Goal: Use online tool/utility: Utilize a website feature to perform a specific function

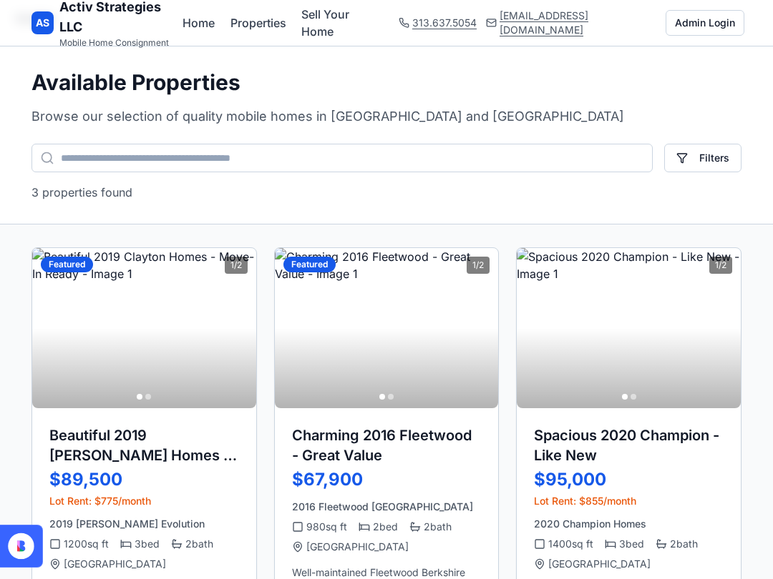
click at [89, 21] on h1 "Activ Strategies LLC" at bounding box center [120, 17] width 123 height 40
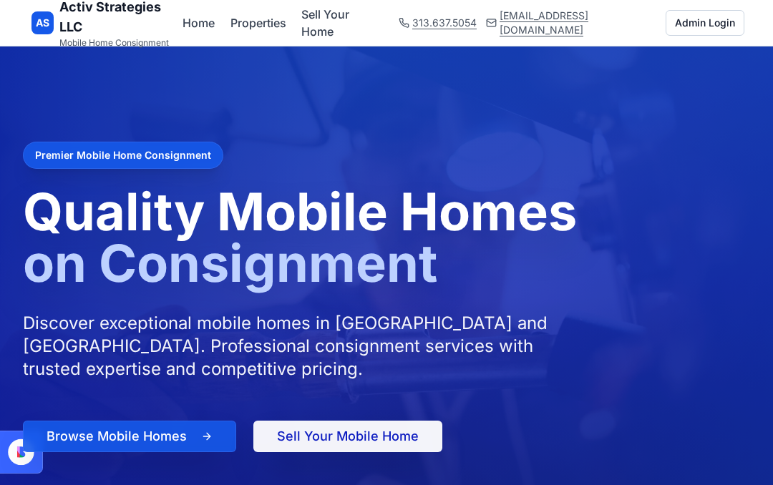
click at [365, 22] on link "Sell Your Home" at bounding box center [341, 23] width 80 height 34
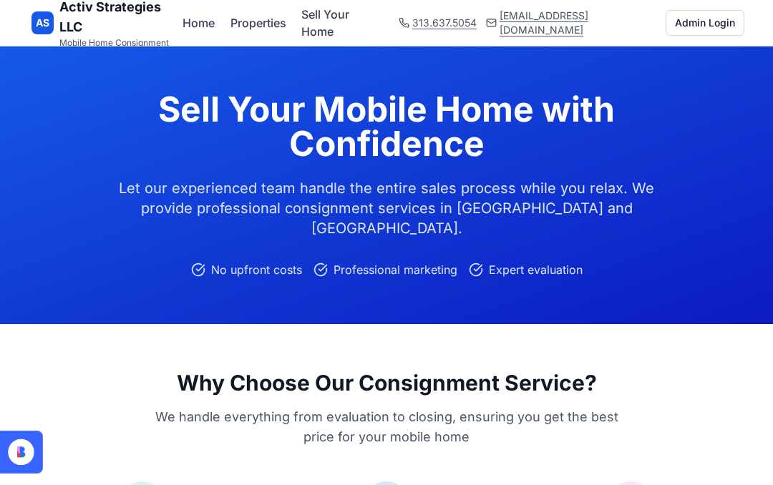
click at [707, 21] on button "Admin Login" at bounding box center [704, 23] width 79 height 26
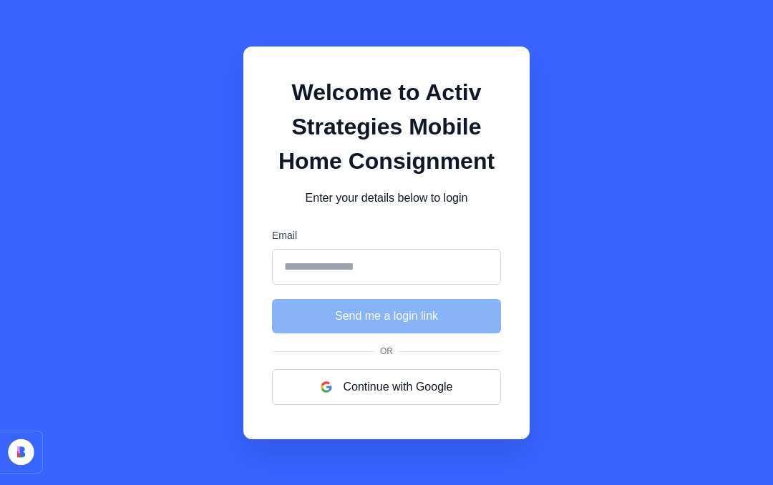
click at [390, 405] on button "Continue with Google" at bounding box center [386, 387] width 229 height 36
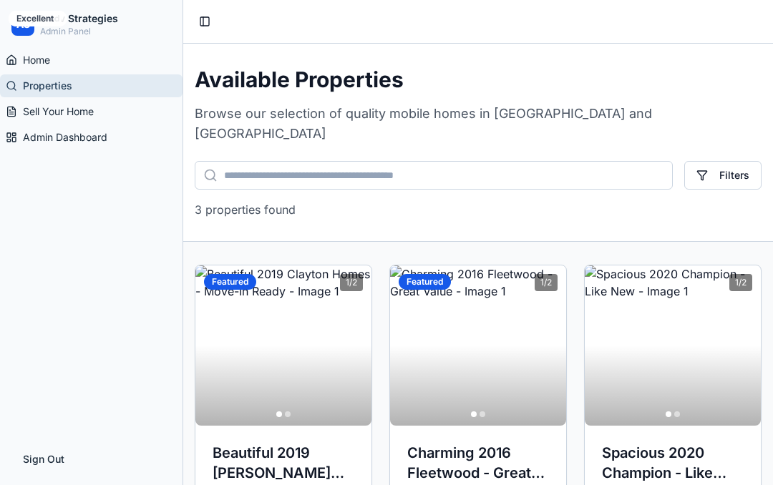
click at [87, 139] on span "Admin Dashboard" at bounding box center [65, 137] width 84 height 14
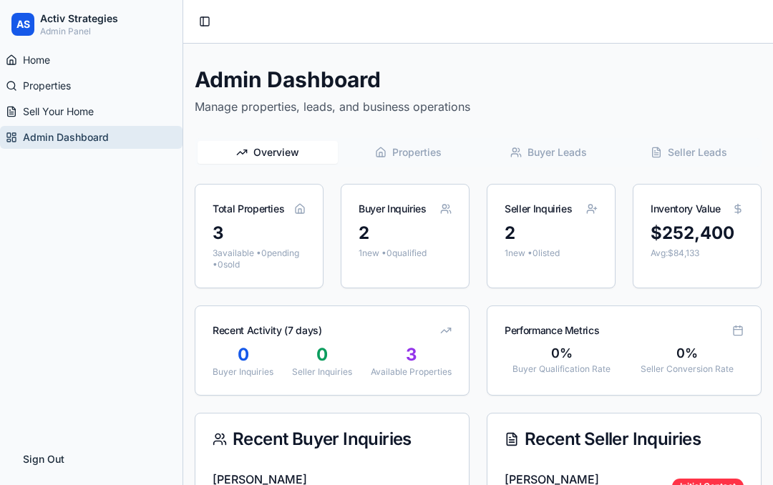
click at [411, 155] on span "Properties" at bounding box center [416, 152] width 49 height 14
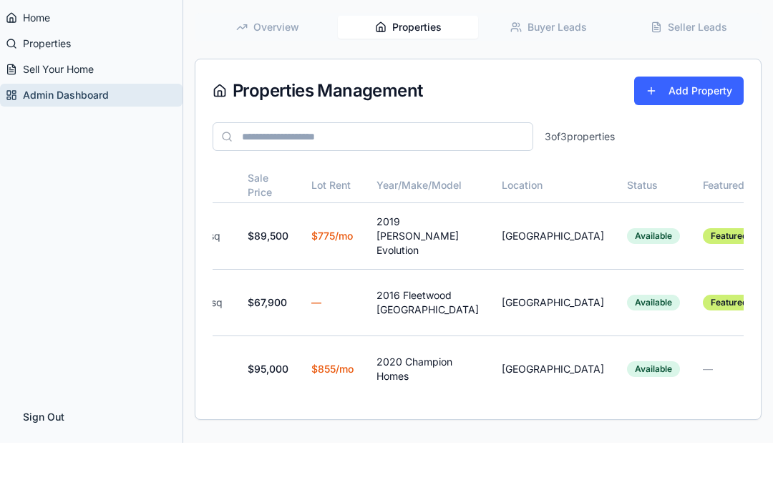
scroll to position [0, 136]
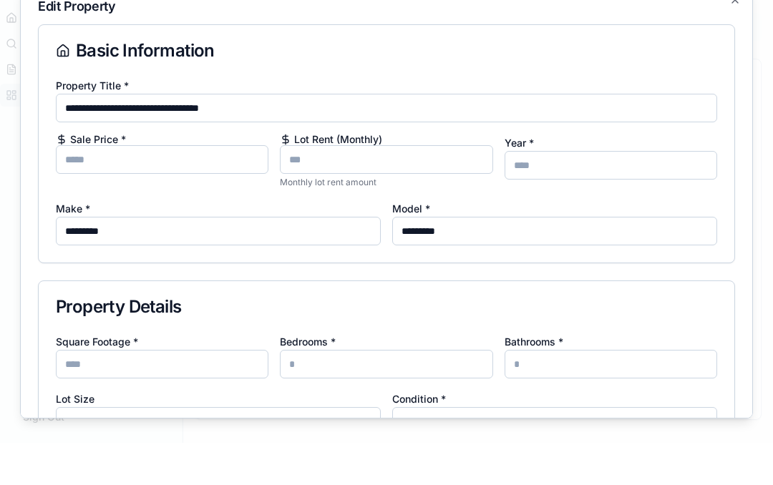
click at [399, 187] on input "Lot Rent (Monthly)" at bounding box center [386, 201] width 212 height 29
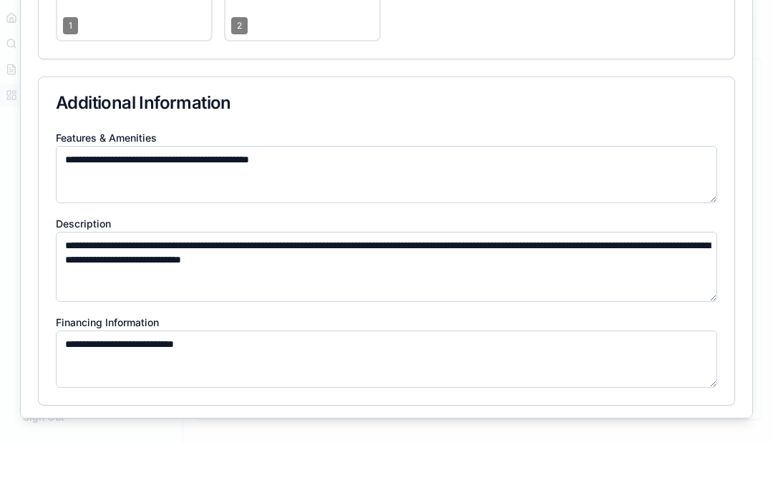
scroll to position [949, 0]
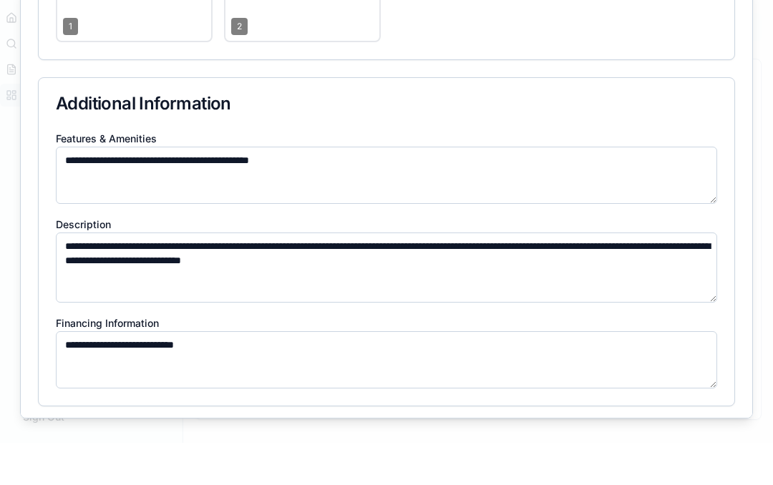
type input "***"
click at [682, 466] on button "Update Property" at bounding box center [684, 480] width 102 height 29
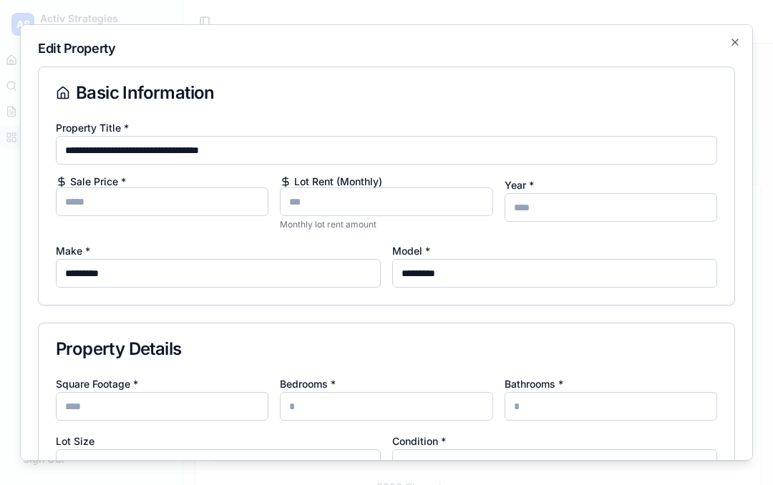
click at [737, 36] on icon "button" at bounding box center [734, 41] width 11 height 11
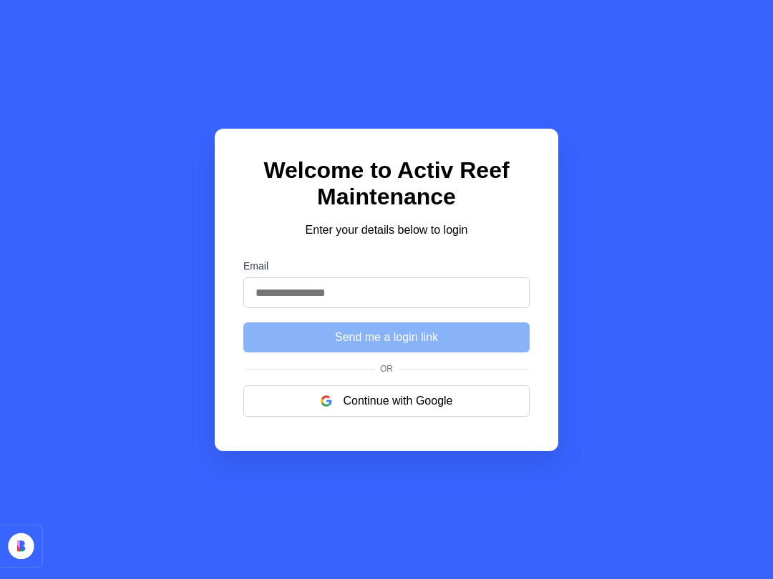
click at [421, 403] on button "Continue with Google" at bounding box center [386, 401] width 286 height 31
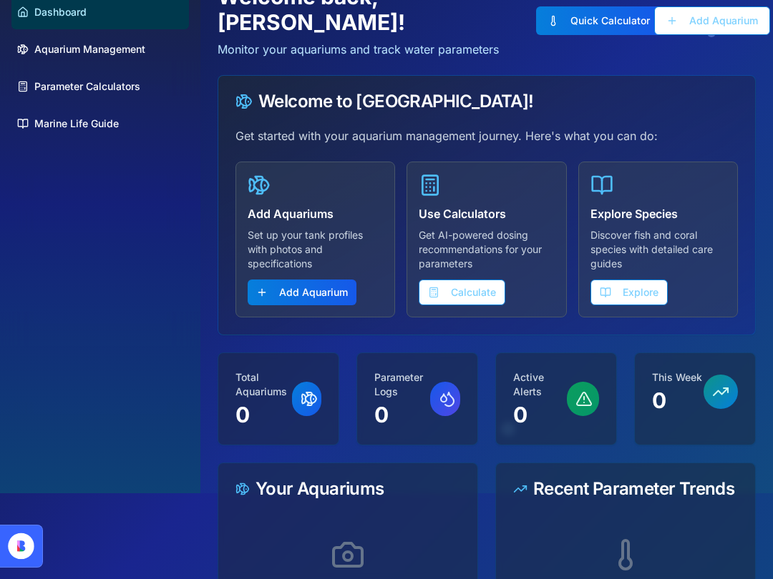
scroll to position [84, 0]
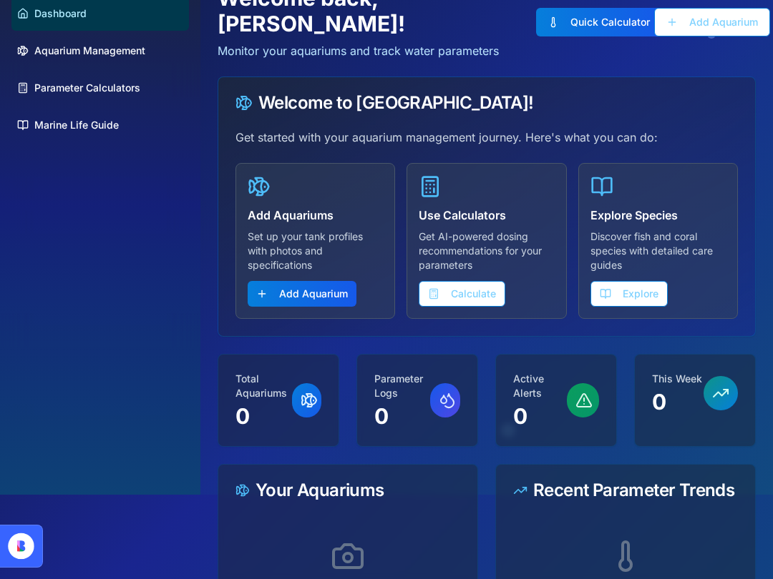
click at [623, 290] on button "Explore" at bounding box center [628, 294] width 77 height 26
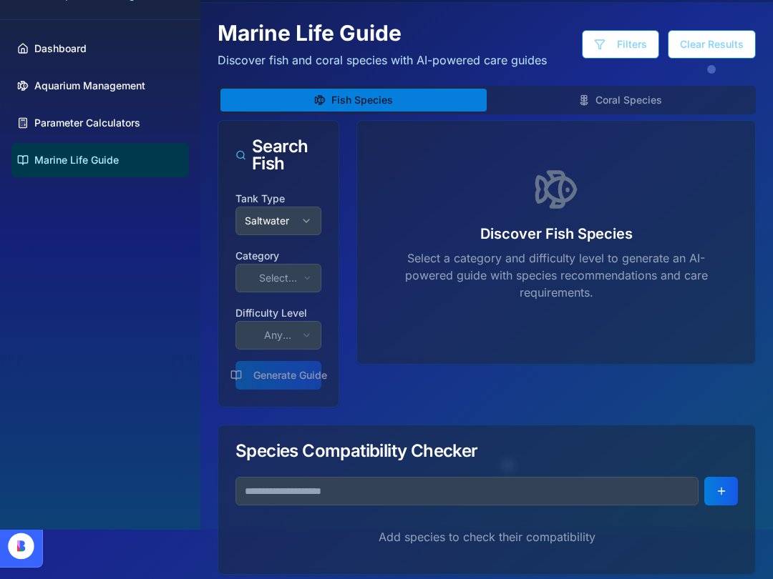
scroll to position [48, 0]
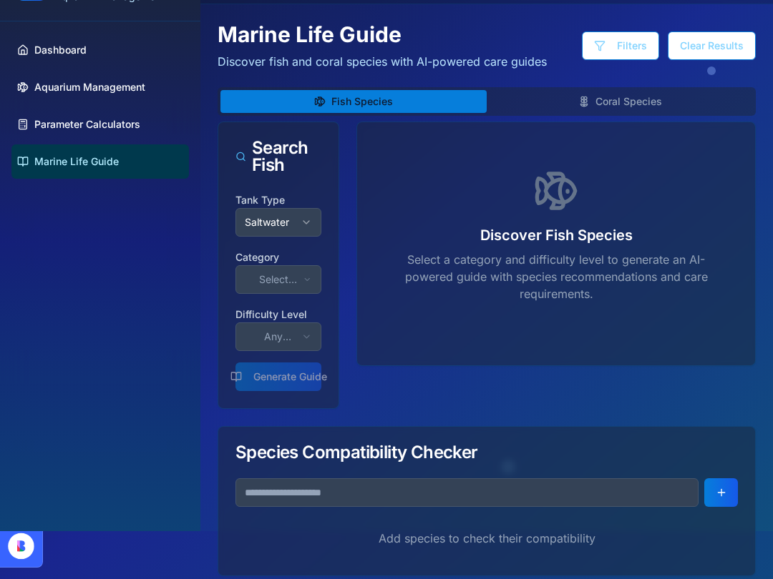
click at [310, 217] on icon "button" at bounding box center [305, 222] width 11 height 11
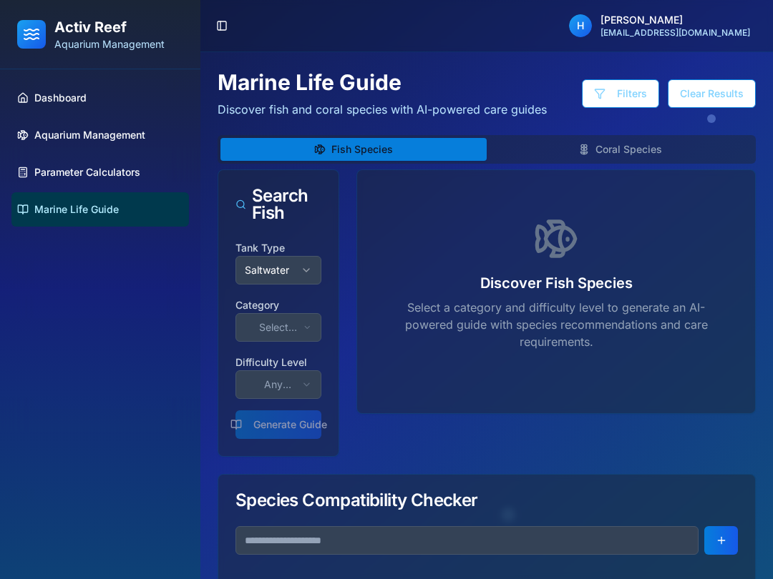
click at [229, 24] on button "Toggle Sidebar" at bounding box center [222, 26] width 20 height 20
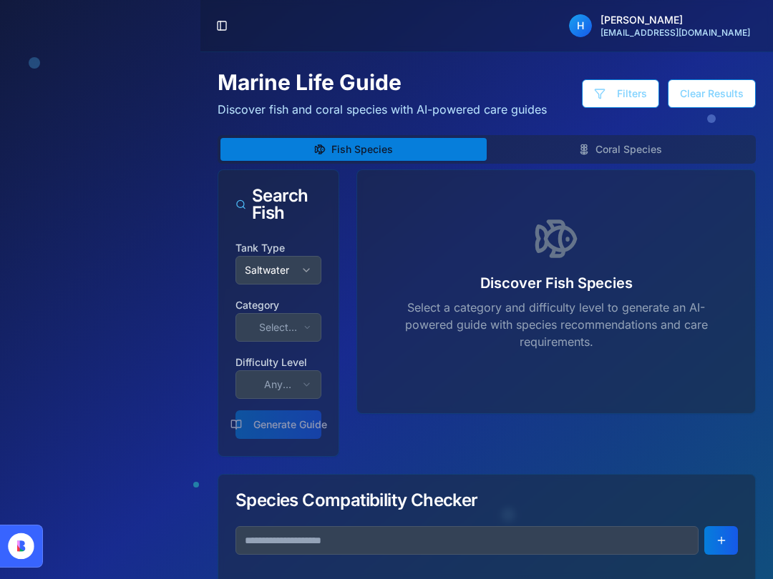
click at [298, 270] on button "Saltwater" at bounding box center [278, 270] width 86 height 29
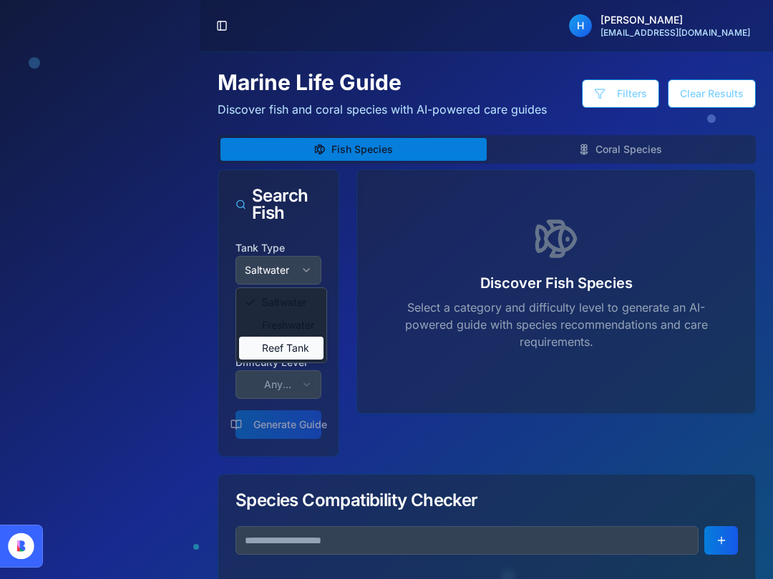
click at [303, 356] on div "Reef Tank" at bounding box center [281, 348] width 84 height 23
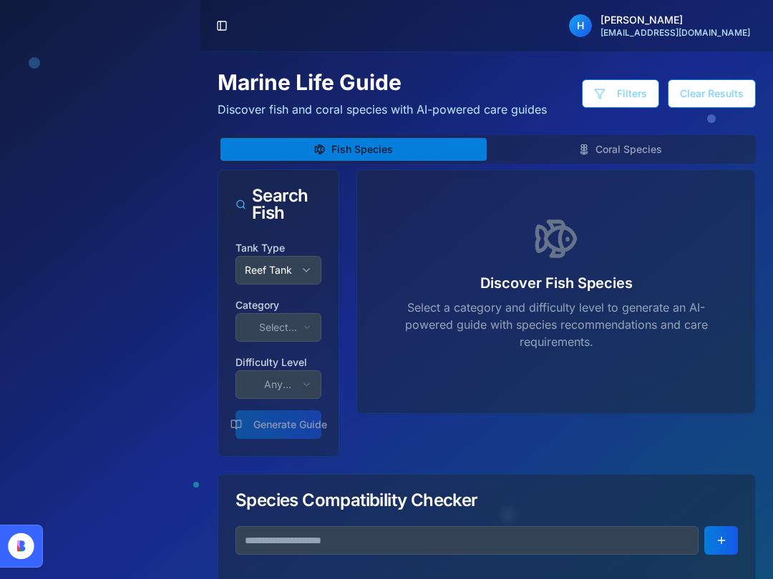
click at [301, 326] on button "Select category" at bounding box center [278, 327] width 86 height 29
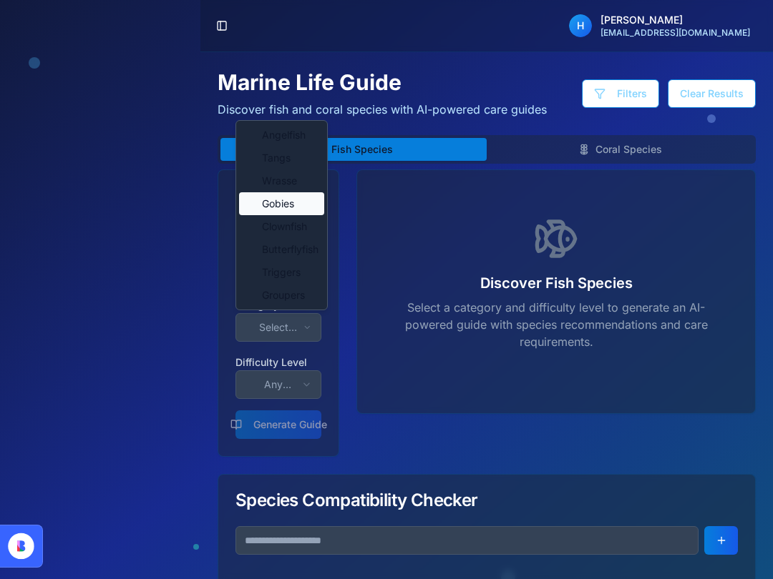
click at [294, 202] on span "Gobies" at bounding box center [278, 204] width 32 height 14
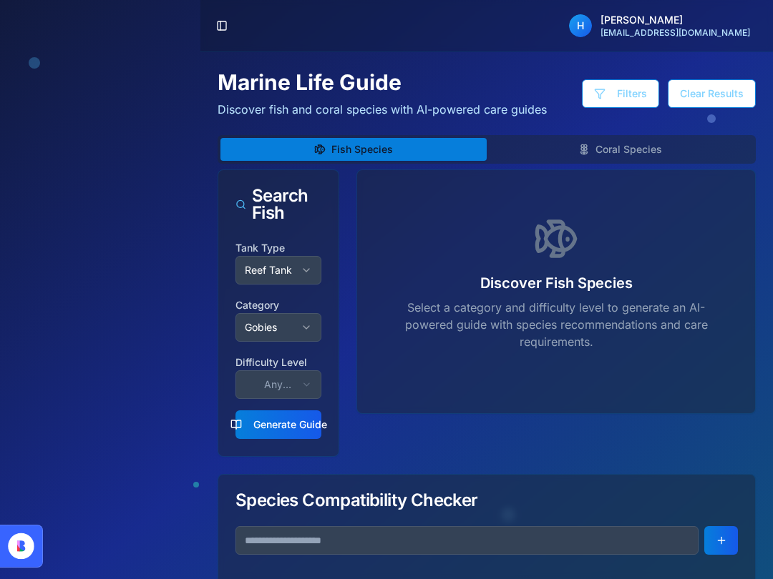
click at [300, 431] on button "Generate Guide" at bounding box center [278, 425] width 86 height 29
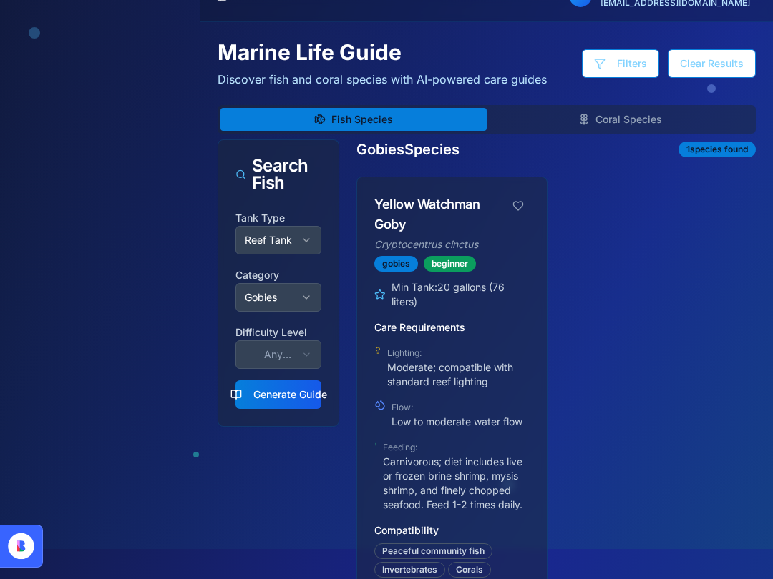
scroll to position [26, 0]
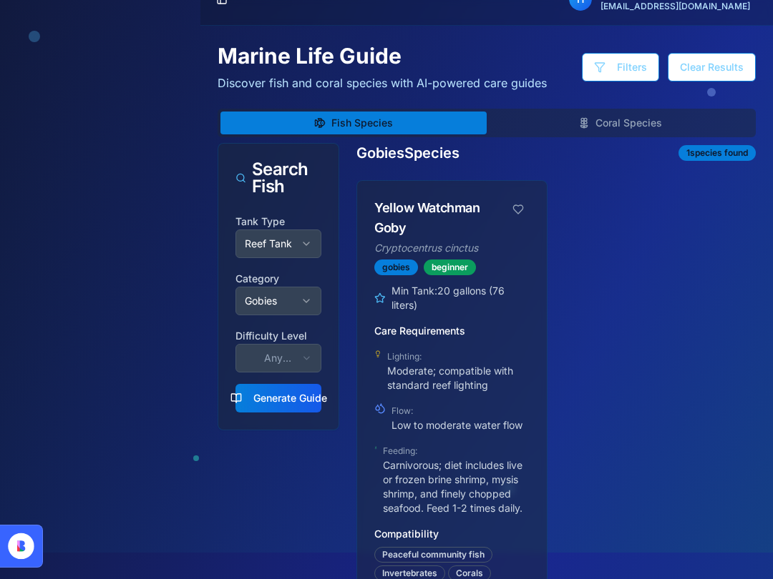
click at [307, 297] on icon "button" at bounding box center [305, 300] width 11 height 11
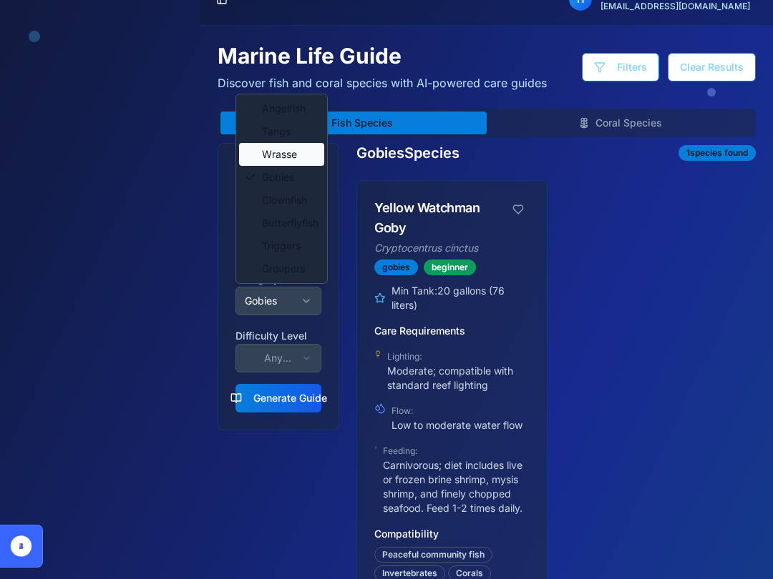
click at [284, 158] on span "Wrasse" at bounding box center [279, 154] width 35 height 14
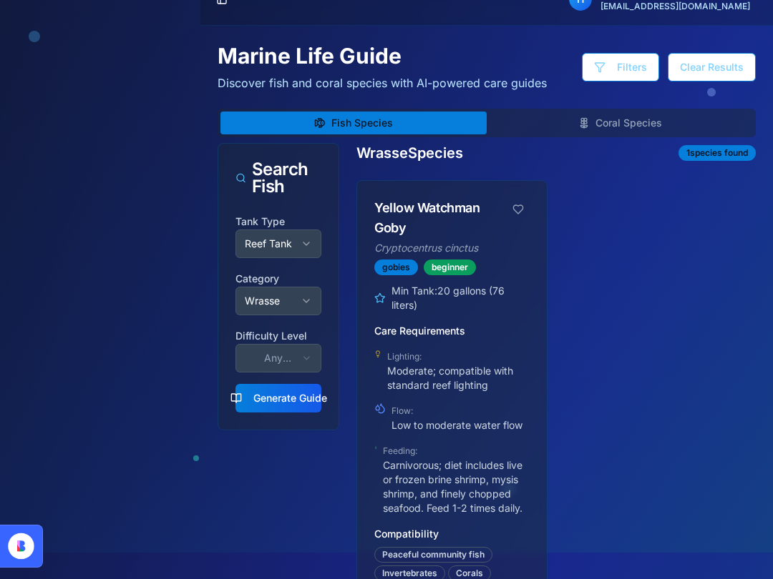
click at [292, 398] on button "Generate Guide" at bounding box center [278, 398] width 86 height 29
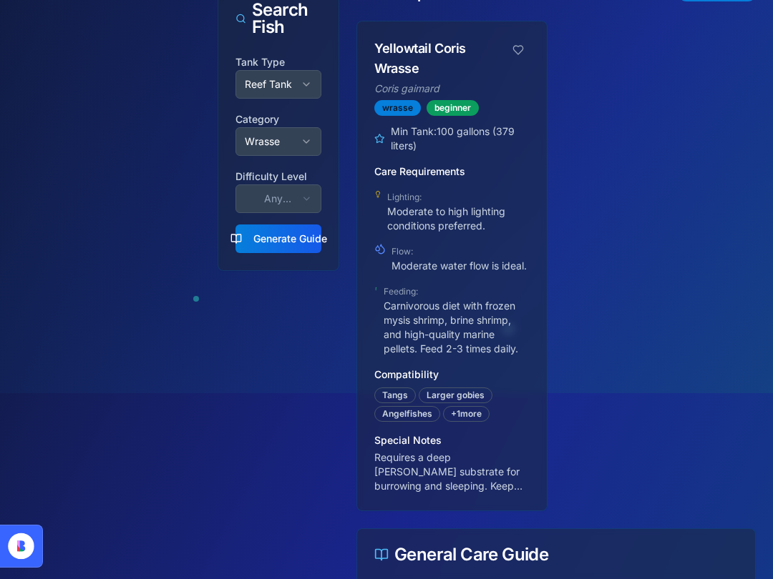
scroll to position [0, 0]
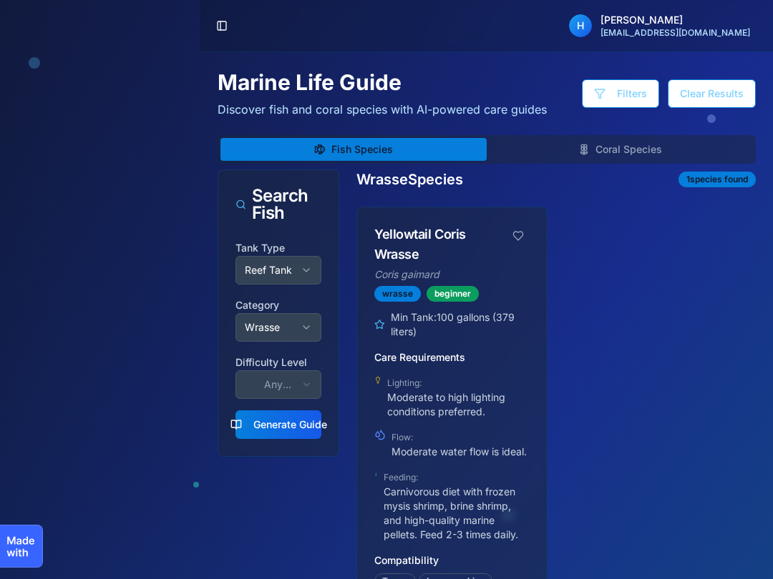
click at [220, 29] on button "Toggle Sidebar" at bounding box center [222, 26] width 20 height 20
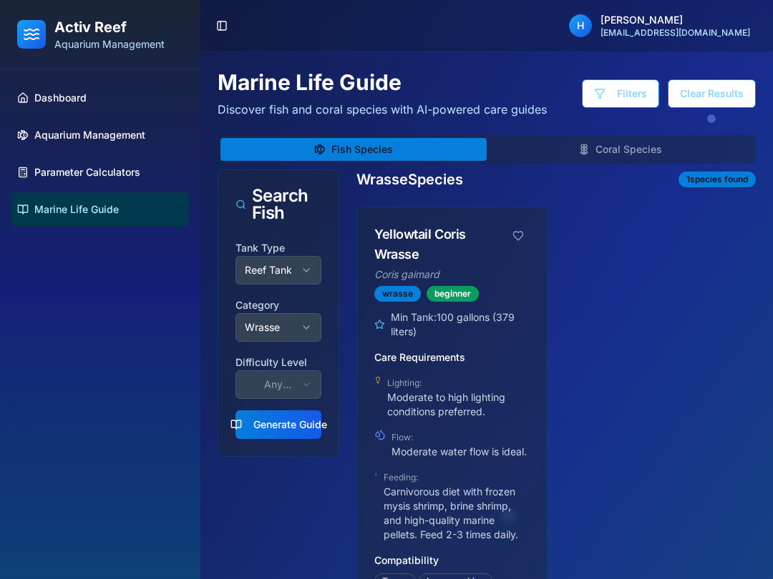
click at [101, 172] on span "Parameter Calculators" at bounding box center [87, 172] width 106 height 14
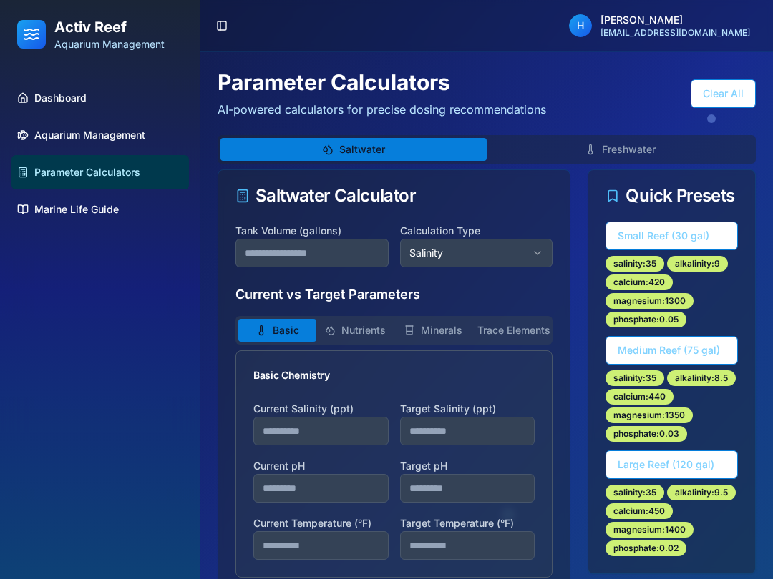
click at [633, 143] on button "Freshwater" at bounding box center [619, 149] width 266 height 23
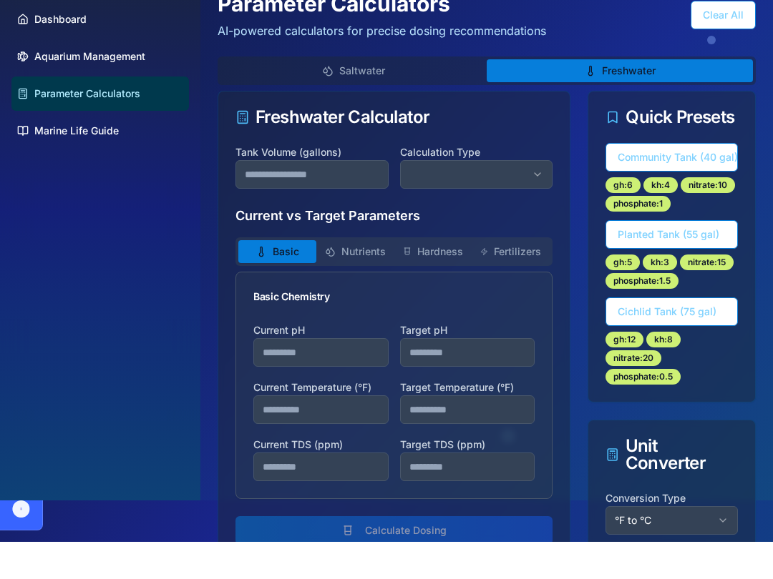
scroll to position [47, 0]
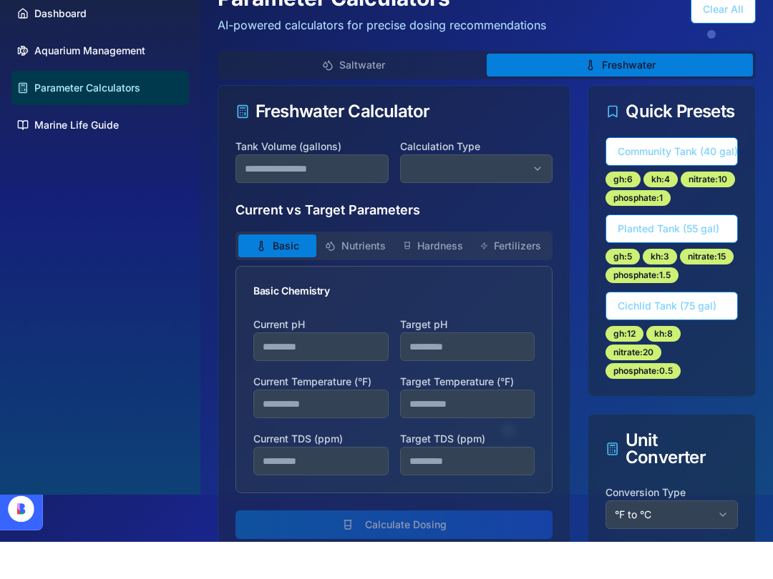
click at [368, 272] on button "Nutrients" at bounding box center [355, 283] width 78 height 23
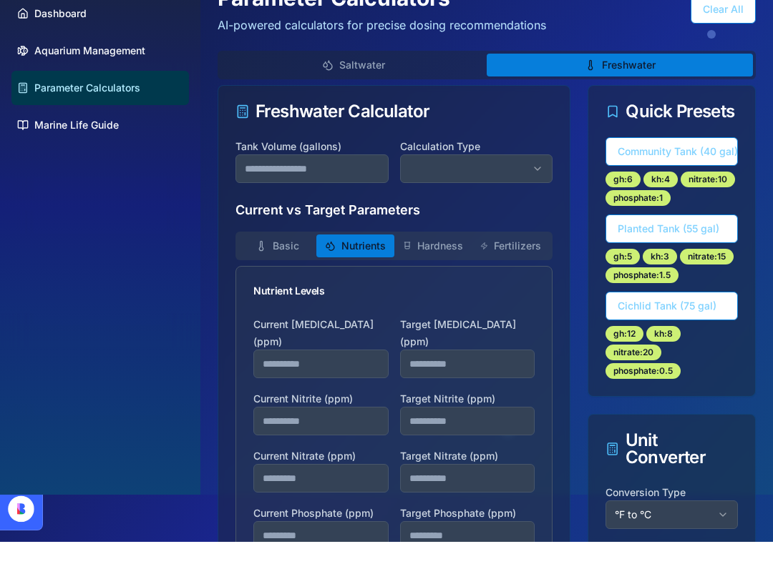
click at [441, 272] on button "Hardness" at bounding box center [433, 283] width 78 height 23
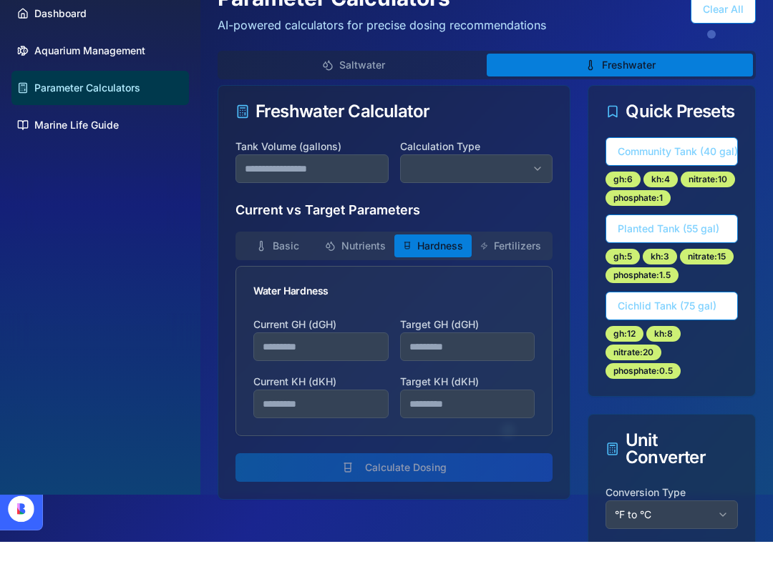
click at [534, 192] on button "button" at bounding box center [476, 206] width 153 height 29
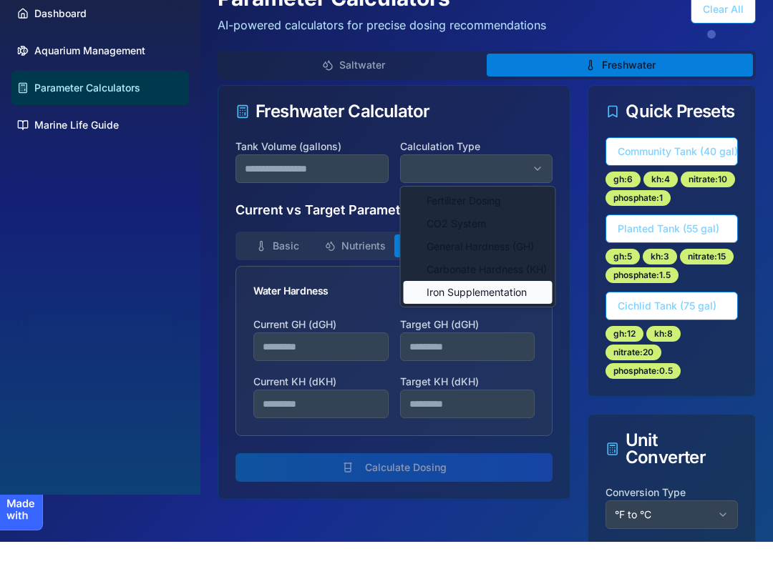
click at [509, 323] on span "Iron Supplementation" at bounding box center [476, 330] width 100 height 14
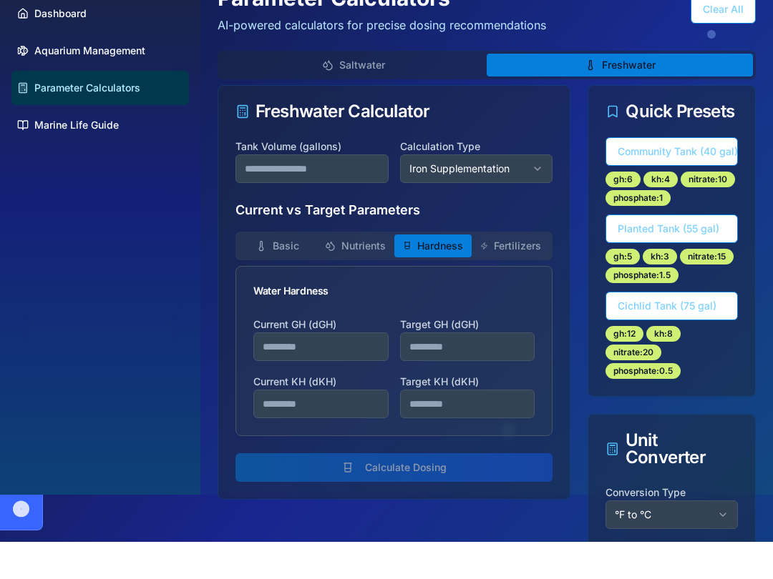
click at [494, 321] on div "Water Hardness" at bounding box center [393, 328] width 281 height 14
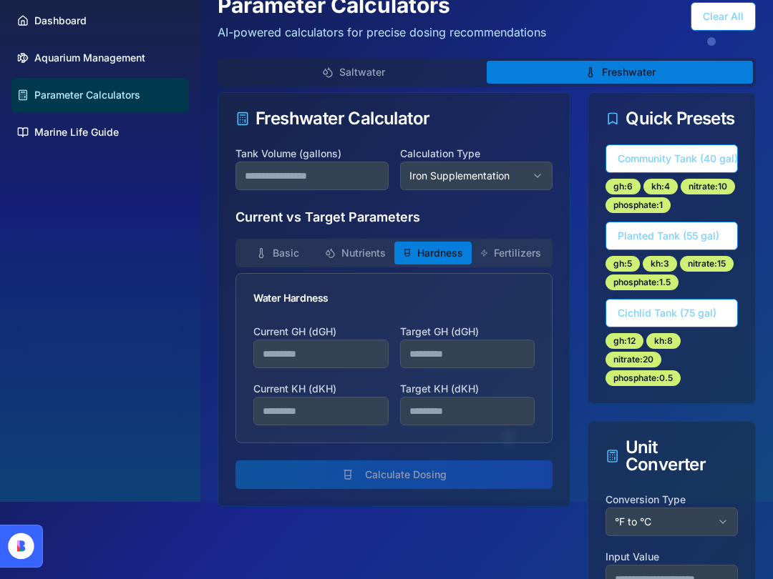
scroll to position [75, 0]
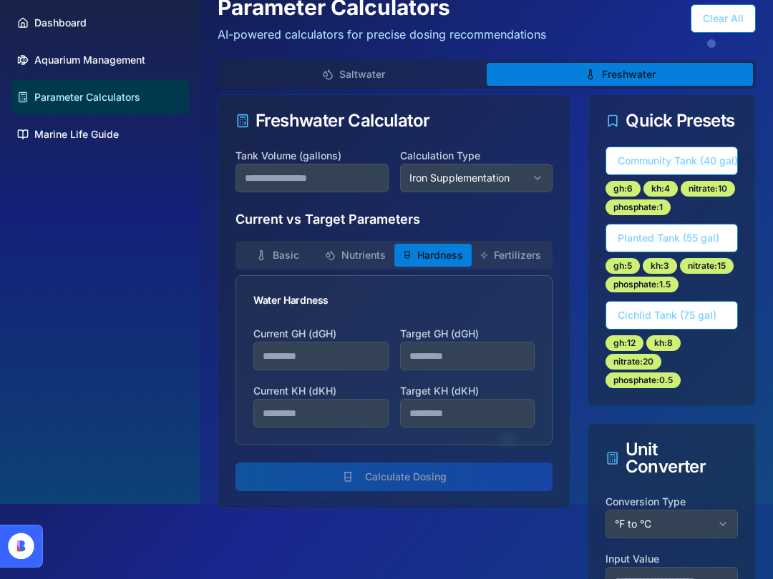
click at [515, 257] on button "Fertilizers" at bounding box center [510, 255] width 78 height 23
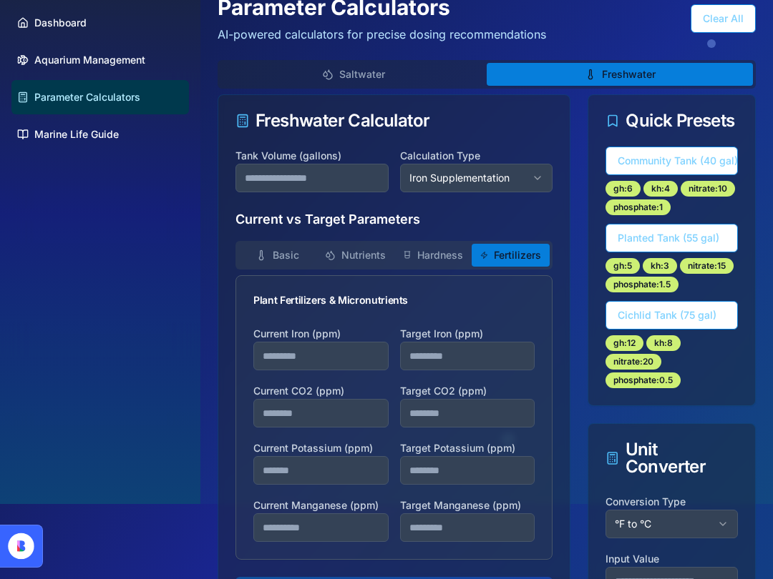
scroll to position [74, 0]
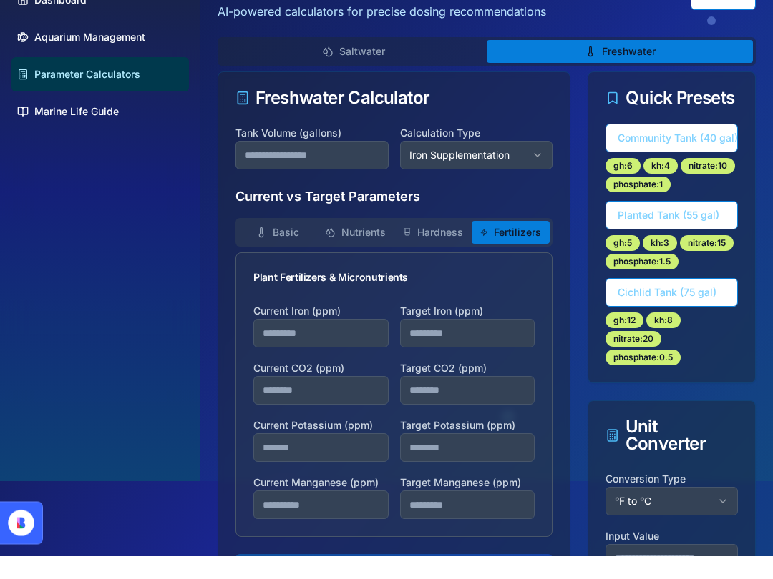
click at [374, 245] on button "Nutrients" at bounding box center [355, 256] width 78 height 23
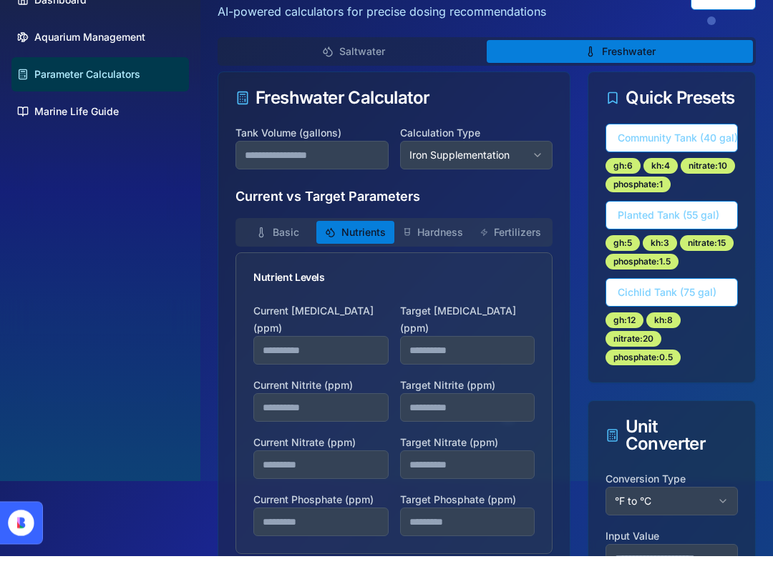
click at [302, 245] on button "Basic" at bounding box center [277, 256] width 78 height 23
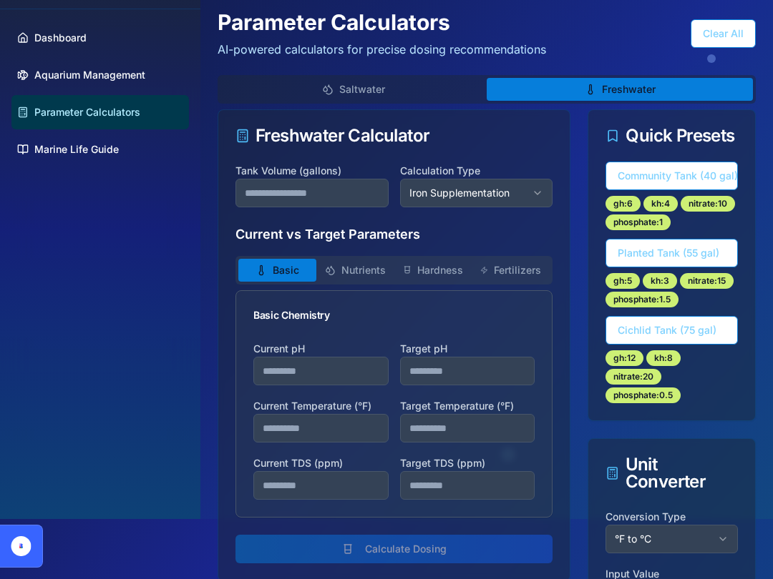
scroll to position [58, 0]
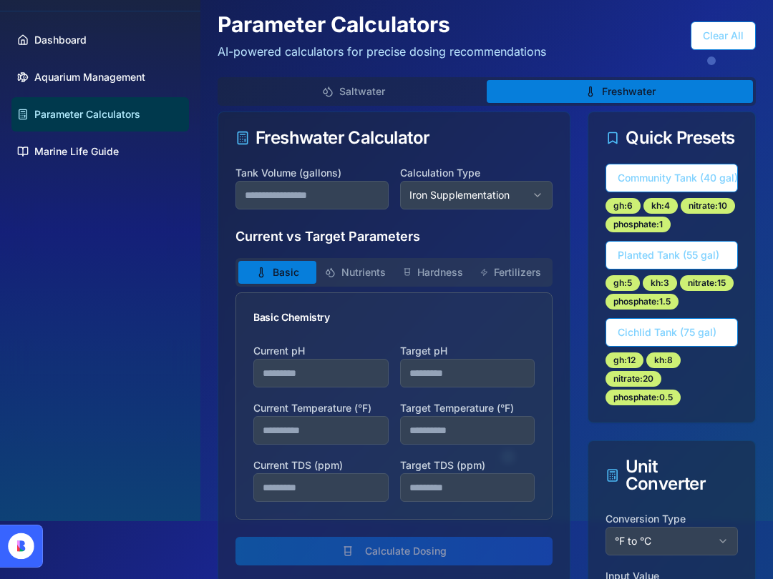
click at [406, 94] on button "Saltwater" at bounding box center [353, 91] width 266 height 23
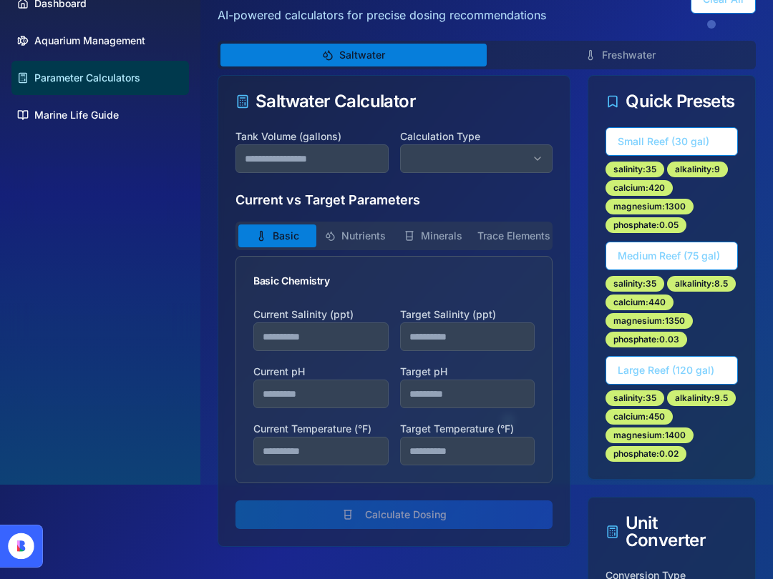
scroll to position [0, 0]
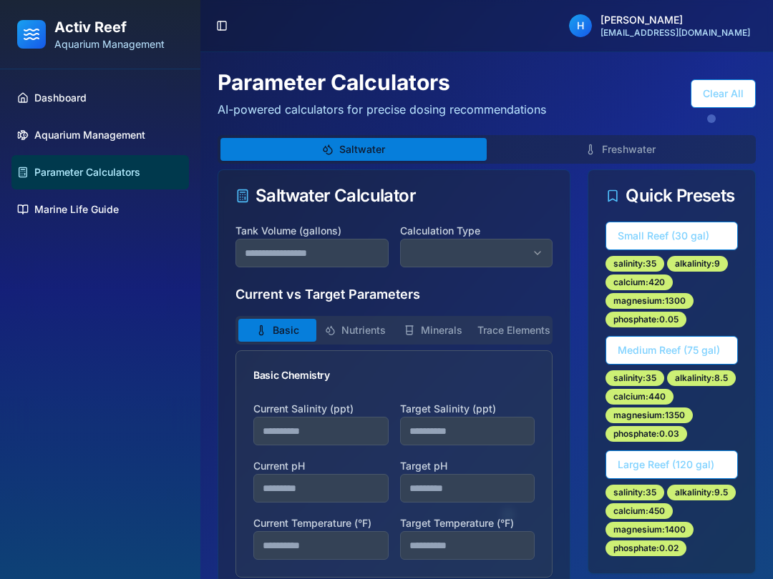
click at [117, 134] on span "Aquarium Management" at bounding box center [89, 135] width 111 height 14
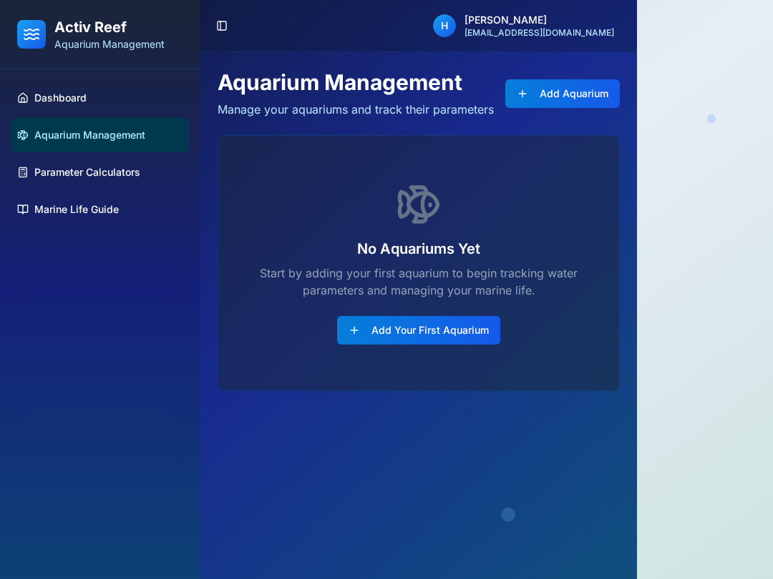
click at [86, 90] on link "Dashboard" at bounding box center [99, 98] width 177 height 34
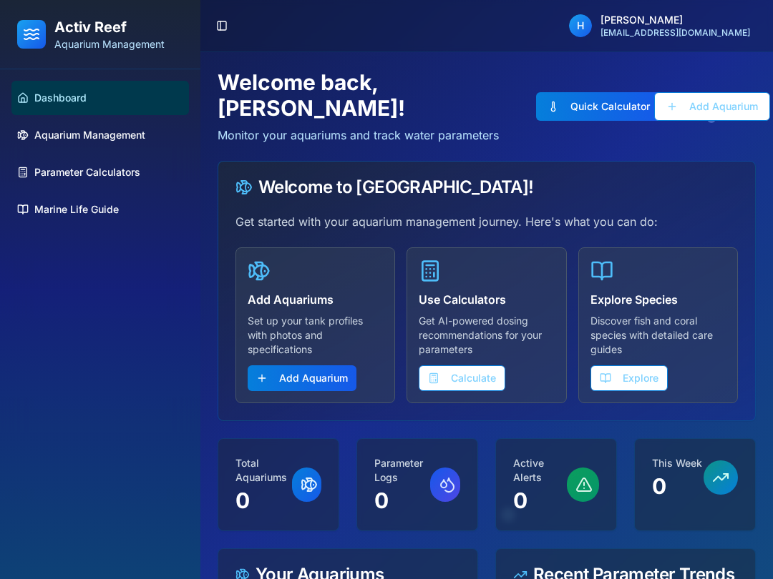
click at [222, 27] on button "Toggle Sidebar" at bounding box center [222, 26] width 20 height 20
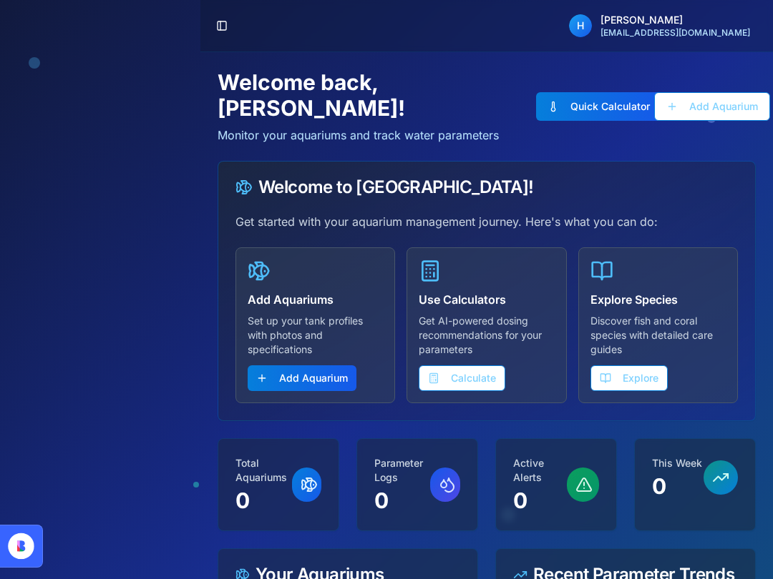
click at [220, 29] on button "Toggle Sidebar" at bounding box center [222, 26] width 20 height 20
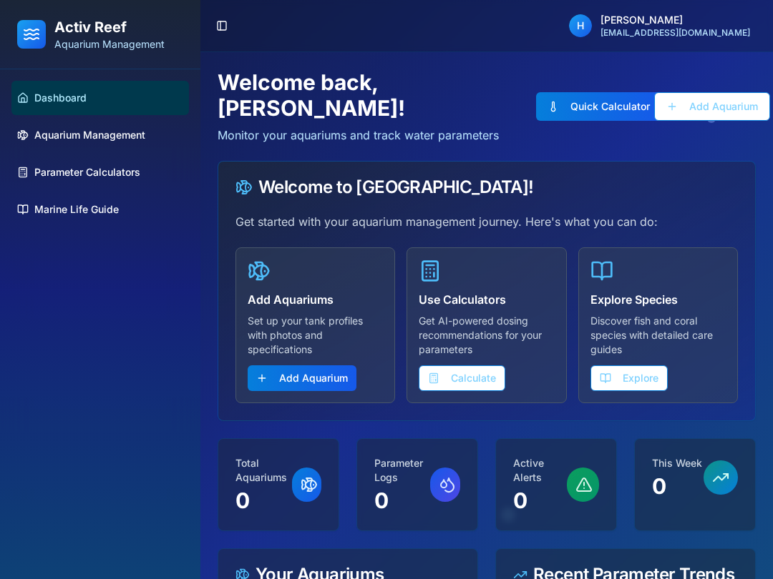
click at [229, 26] on button "Toggle Sidebar" at bounding box center [222, 26] width 20 height 20
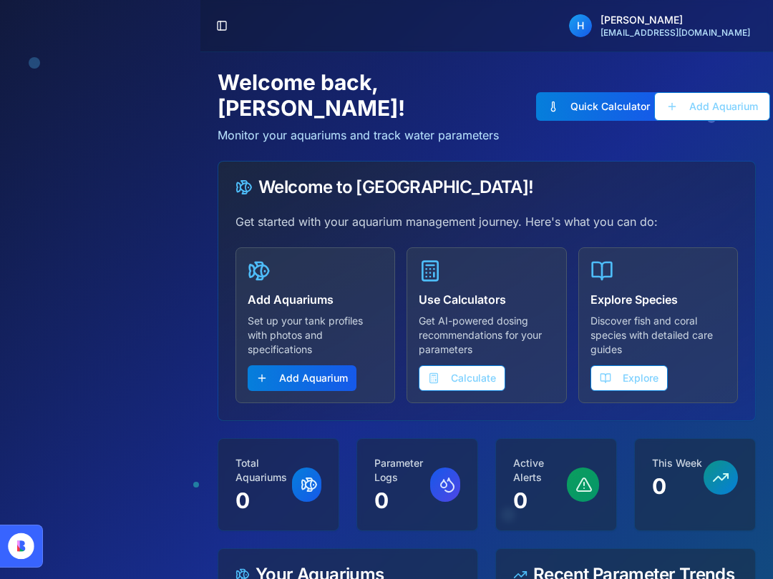
click at [223, 29] on button "Toggle Sidebar" at bounding box center [222, 26] width 20 height 20
